Goal: Navigation & Orientation: Find specific page/section

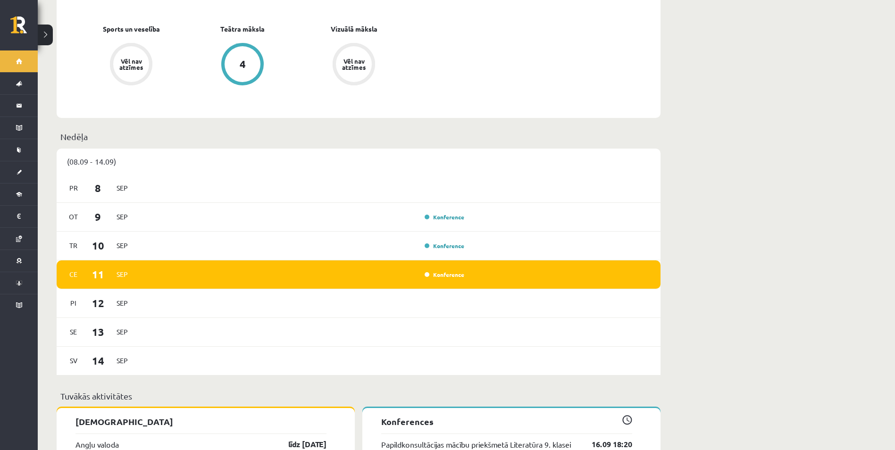
scroll to position [566, 0]
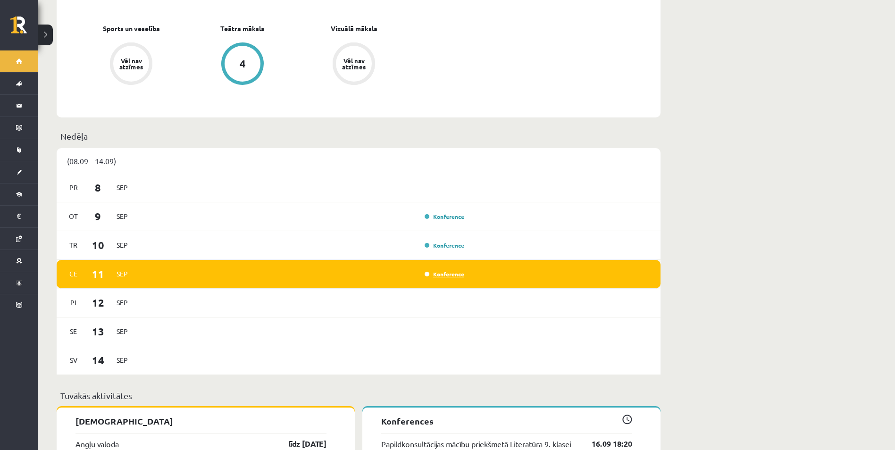
click at [441, 270] on link "Konference" at bounding box center [445, 274] width 40 height 8
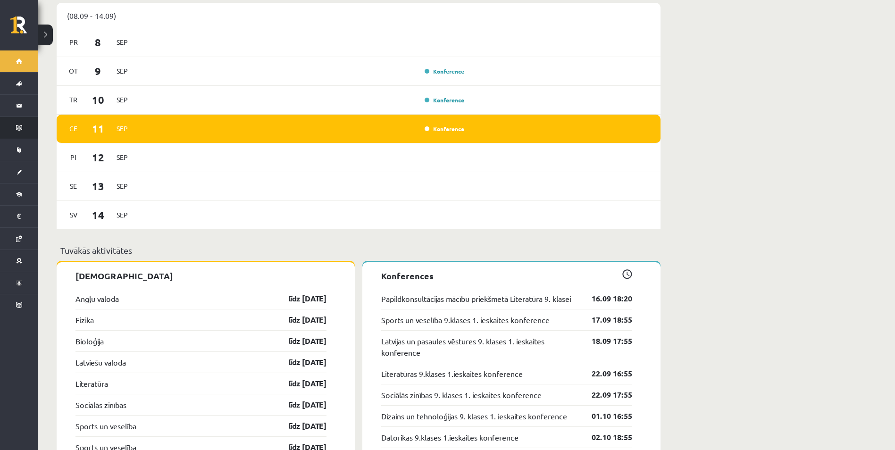
scroll to position [708, 0]
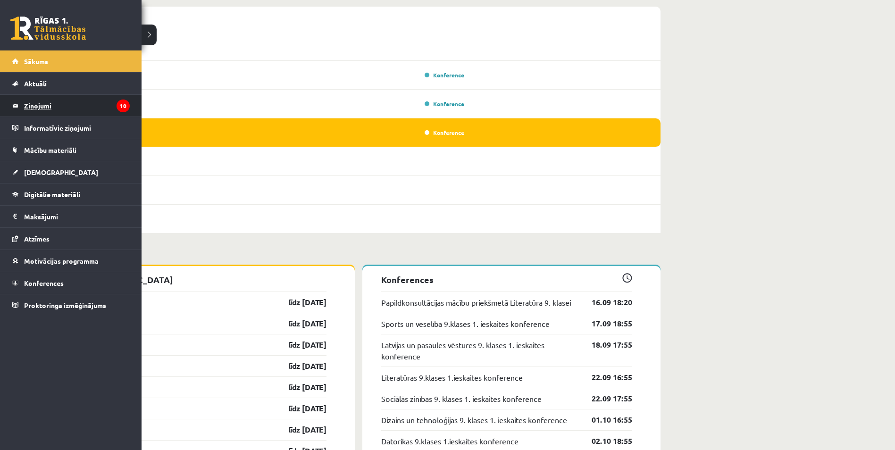
click at [34, 106] on legend "Ziņojumi 10" at bounding box center [77, 106] width 106 height 22
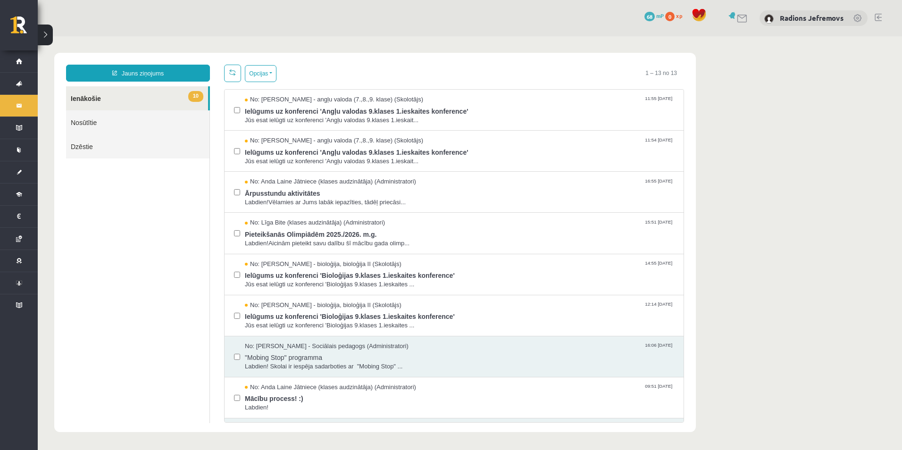
click at [129, 96] on link "10 Ienākošie" at bounding box center [137, 98] width 142 height 24
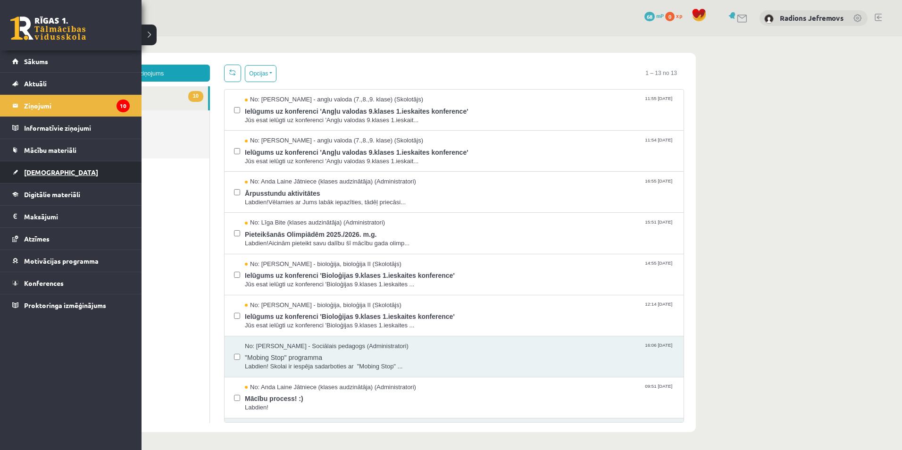
click at [42, 170] on span "[DEMOGRAPHIC_DATA]" at bounding box center [61, 172] width 74 height 8
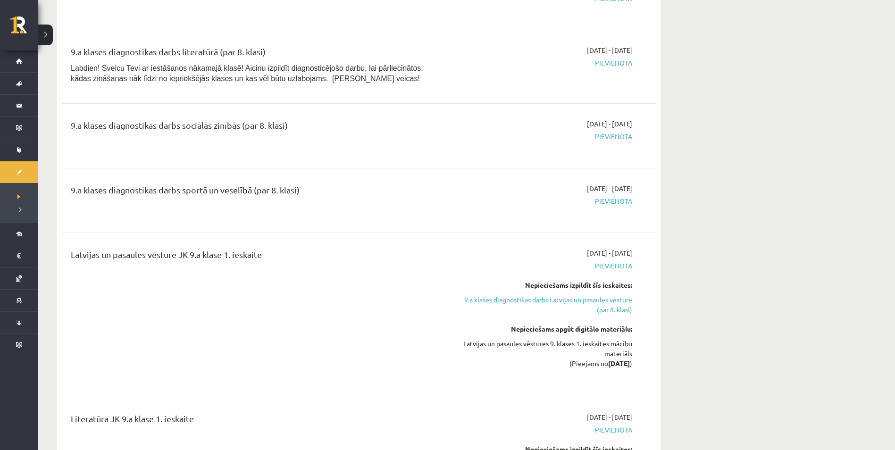
scroll to position [661, 0]
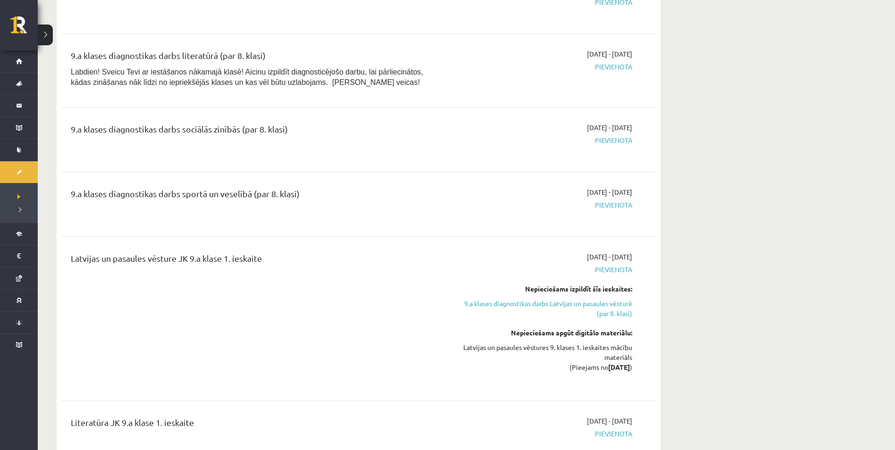
click at [615, 65] on span "Pievienota" at bounding box center [543, 67] width 178 height 10
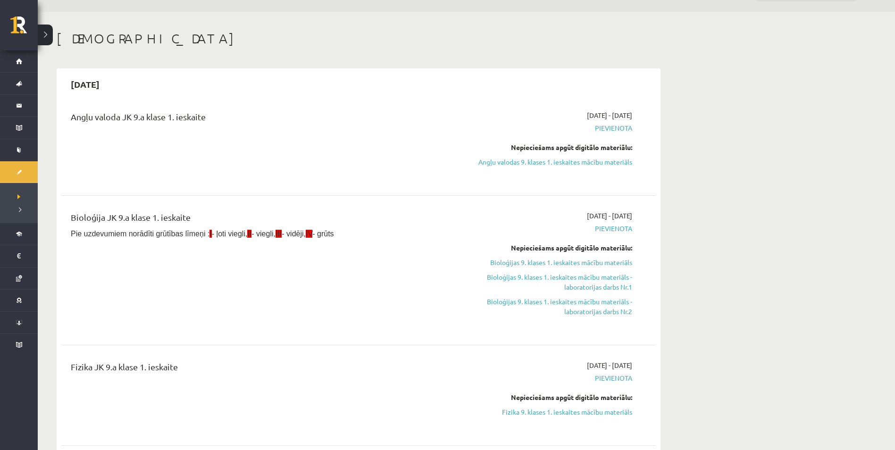
scroll to position [0, 0]
